Goal: Information Seeking & Learning: Learn about a topic

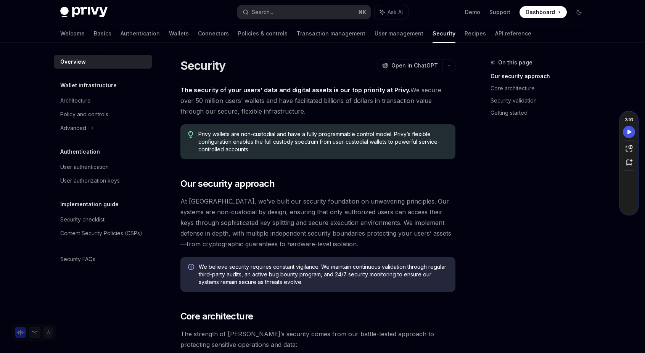
click at [625, 129] on icon "Speechify play button" at bounding box center [629, 132] width 11 height 7
click at [230, 89] on strong "The security of your users’ data and digital assets is our top priority at Priv…" at bounding box center [295, 90] width 230 height 8
click at [98, 129] on div "Advanced" at bounding box center [103, 128] width 98 height 14
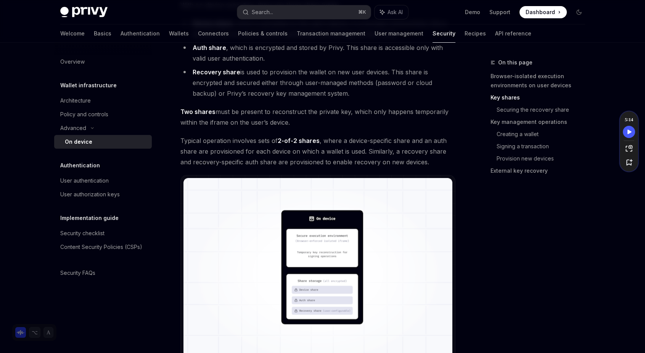
scroll to position [607, 0]
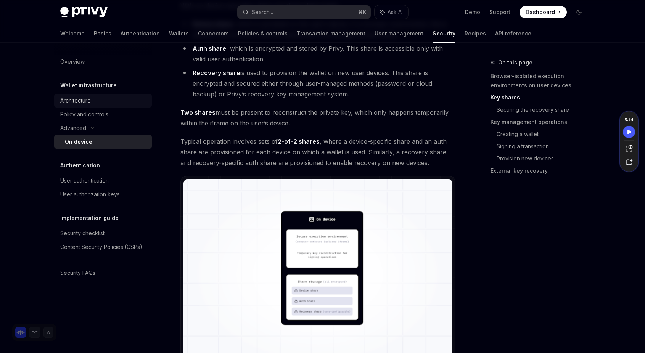
click at [74, 100] on div "Architecture" at bounding box center [75, 100] width 31 height 9
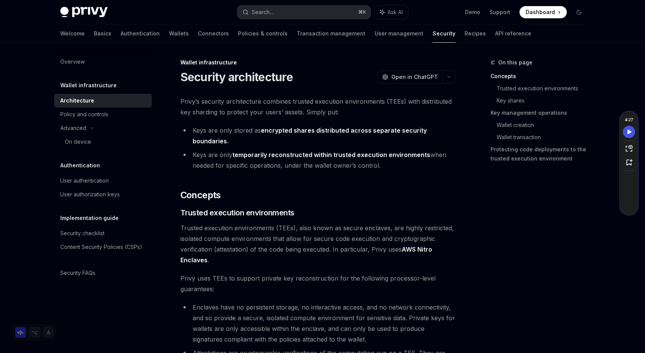
click at [625, 127] on button "Speechify play button" at bounding box center [629, 132] width 12 height 12
click at [274, 102] on span "Privy’s security architecture combines trusted execution environments (TEEs) wi…" at bounding box center [317, 106] width 275 height 21
click at [625, 132] on icon "Speechify pause button" at bounding box center [628, 131] width 13 height 13
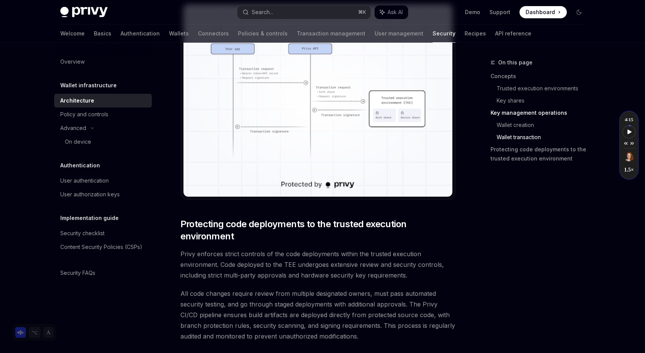
scroll to position [1495, 0]
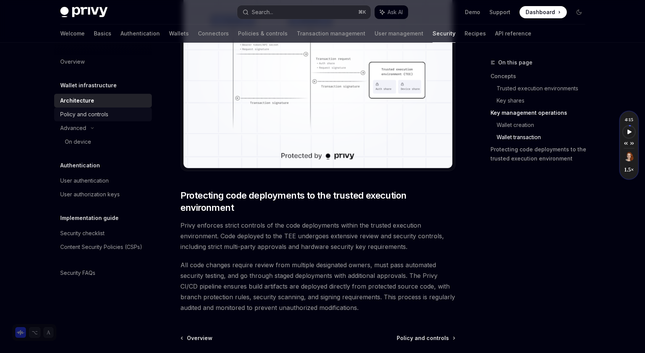
click at [98, 114] on div "Policy and controls" at bounding box center [84, 114] width 48 height 9
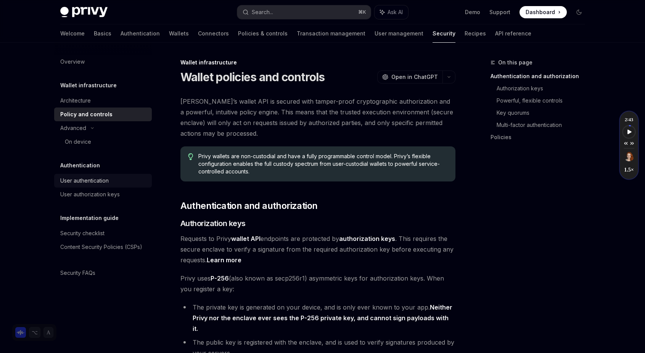
click at [82, 180] on div "User authentication" at bounding box center [84, 180] width 48 height 9
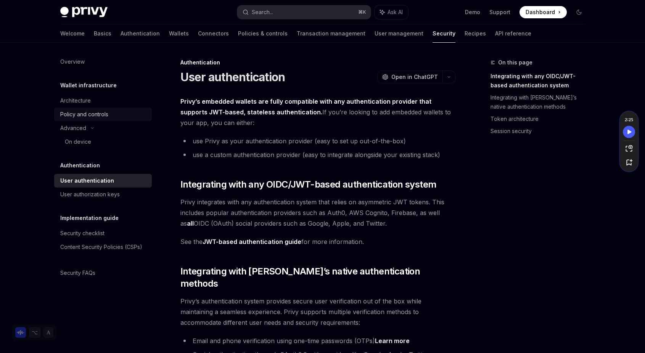
click at [72, 114] on div "Policy and controls" at bounding box center [84, 114] width 48 height 9
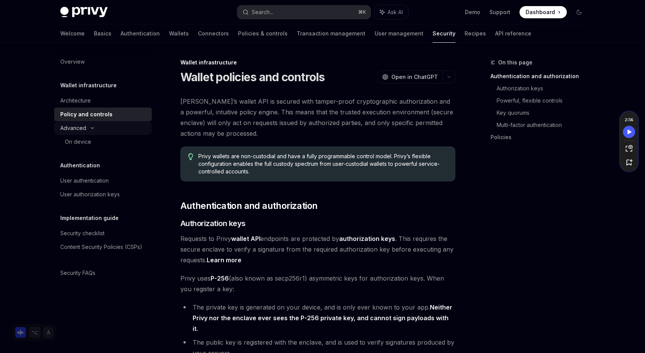
click at [71, 129] on div "Advanced" at bounding box center [73, 128] width 26 height 9
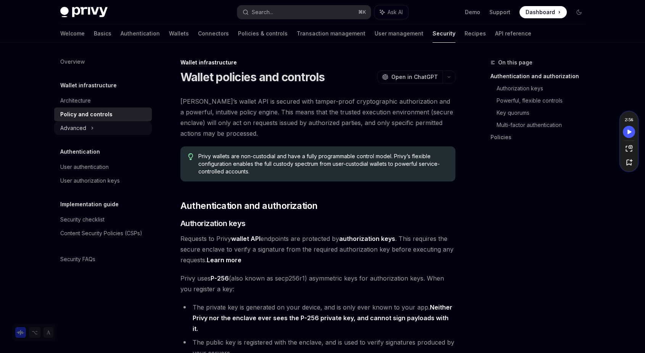
click at [71, 129] on div "Advanced" at bounding box center [73, 128] width 26 height 9
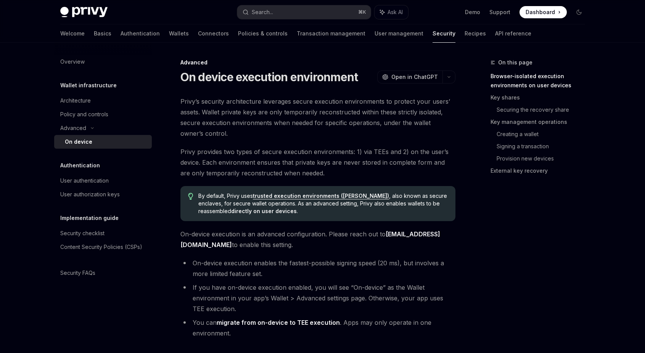
click at [78, 140] on div "On device" at bounding box center [78, 141] width 27 height 9
click at [72, 120] on link "Policy and controls" at bounding box center [103, 115] width 98 height 14
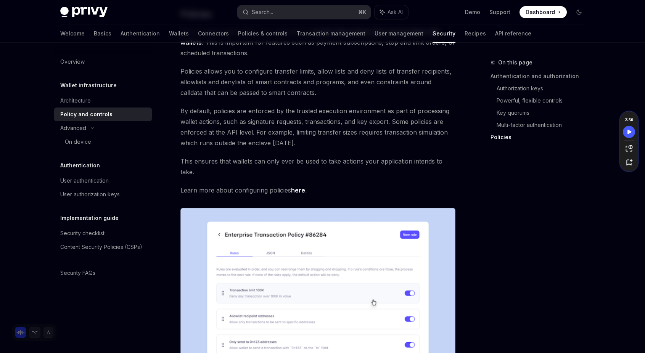
scroll to position [954, 0]
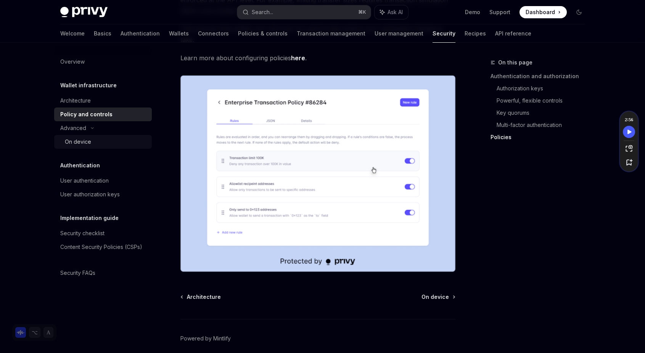
click at [77, 140] on div "On device" at bounding box center [78, 141] width 26 height 9
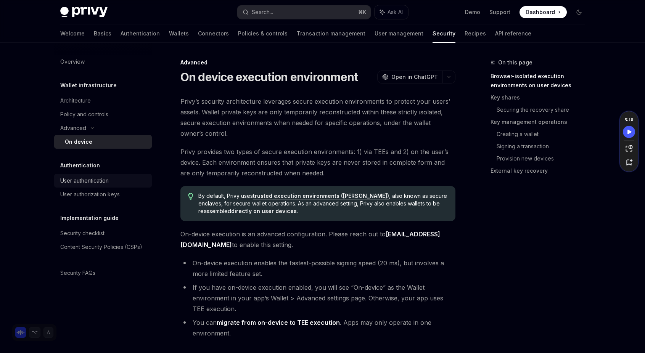
click at [87, 181] on div "User authentication" at bounding box center [84, 180] width 48 height 9
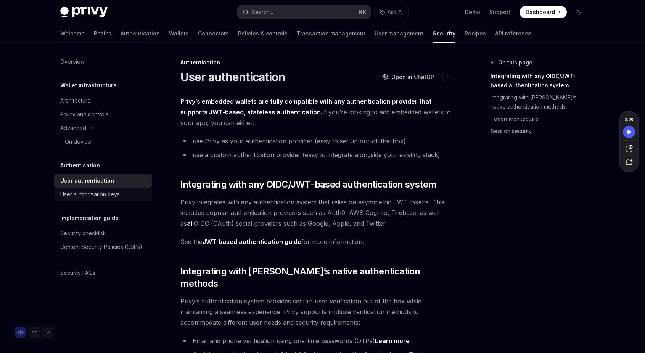
click at [88, 194] on div "User authorization keys" at bounding box center [89, 194] width 59 height 9
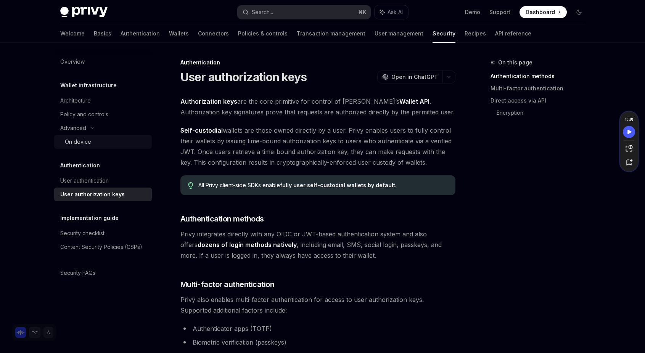
click at [77, 143] on div "On device" at bounding box center [78, 141] width 26 height 9
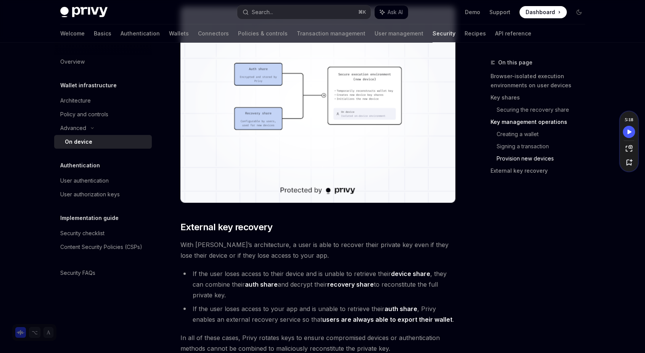
scroll to position [2016, 0]
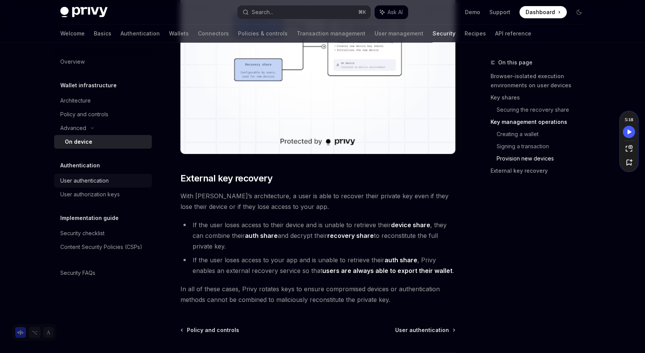
click at [76, 183] on div "User authentication" at bounding box center [84, 180] width 48 height 9
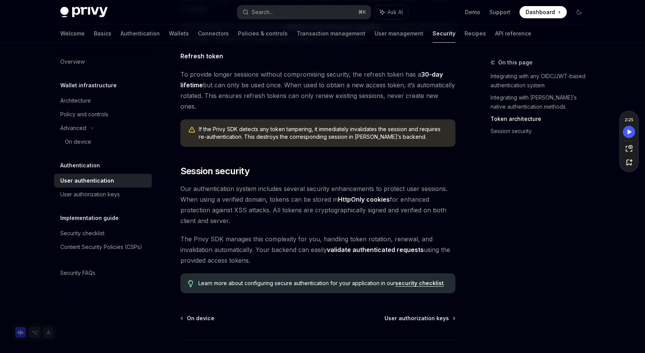
scroll to position [592, 0]
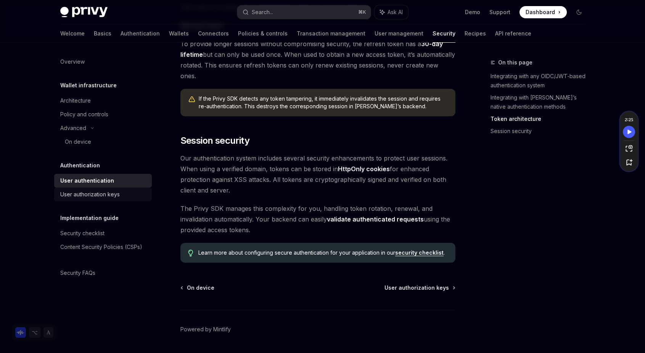
click at [88, 191] on div "User authorization keys" at bounding box center [89, 194] width 59 height 9
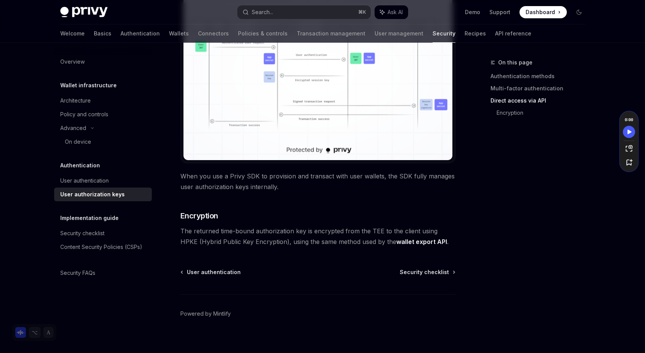
scroll to position [650, 0]
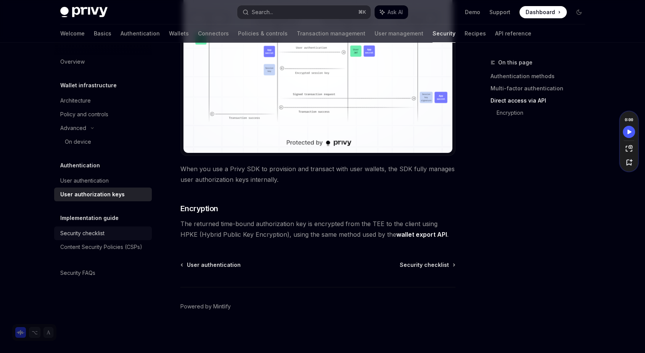
click at [101, 233] on div "Security checklist" at bounding box center [82, 233] width 44 height 9
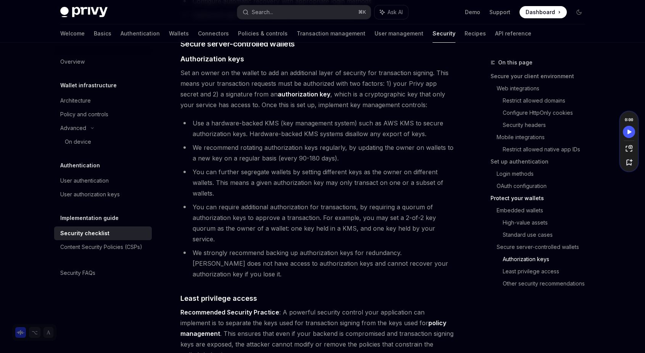
scroll to position [1277, 0]
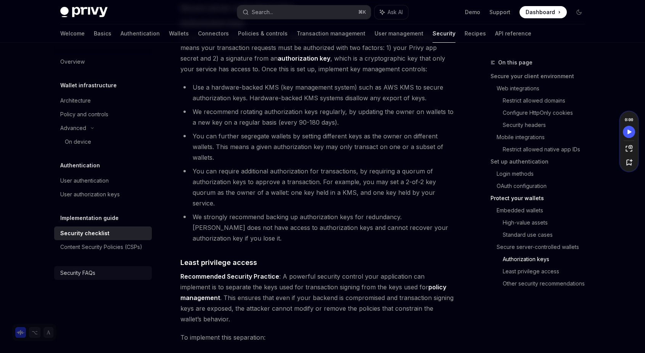
click at [92, 271] on div "Security FAQs" at bounding box center [77, 272] width 35 height 9
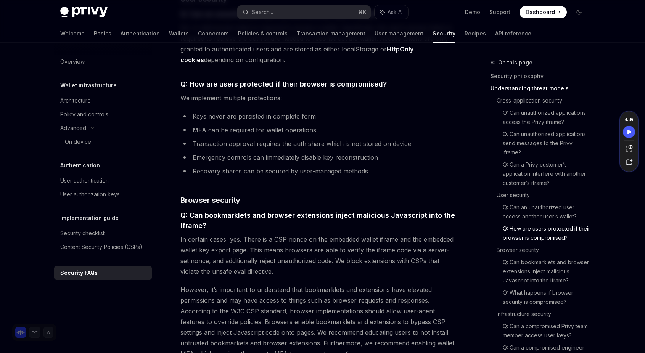
scroll to position [560, 0]
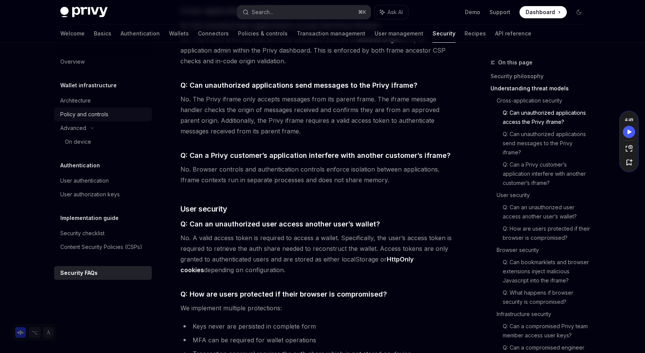
click at [82, 116] on div "Policy and controls" at bounding box center [84, 114] width 48 height 9
type textarea "*"
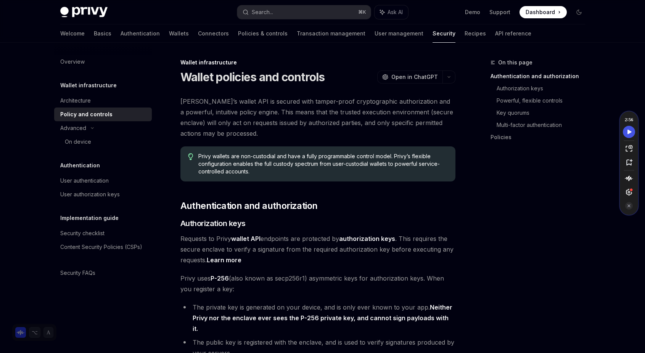
click at [632, 132] on icon "Speechify play button" at bounding box center [629, 132] width 11 height 7
click at [633, 135] on icon "Speechify pause button" at bounding box center [628, 131] width 13 height 13
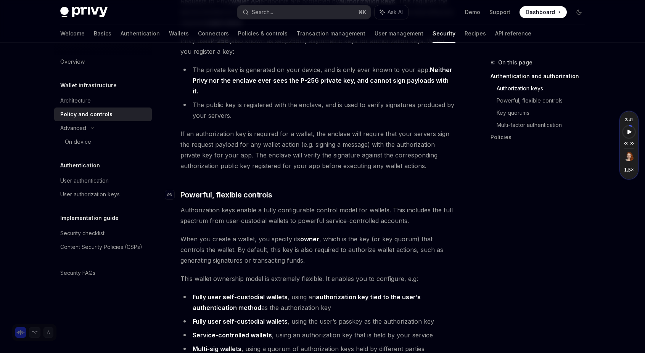
scroll to position [238, 0]
